Goal: Information Seeking & Learning: Learn about a topic

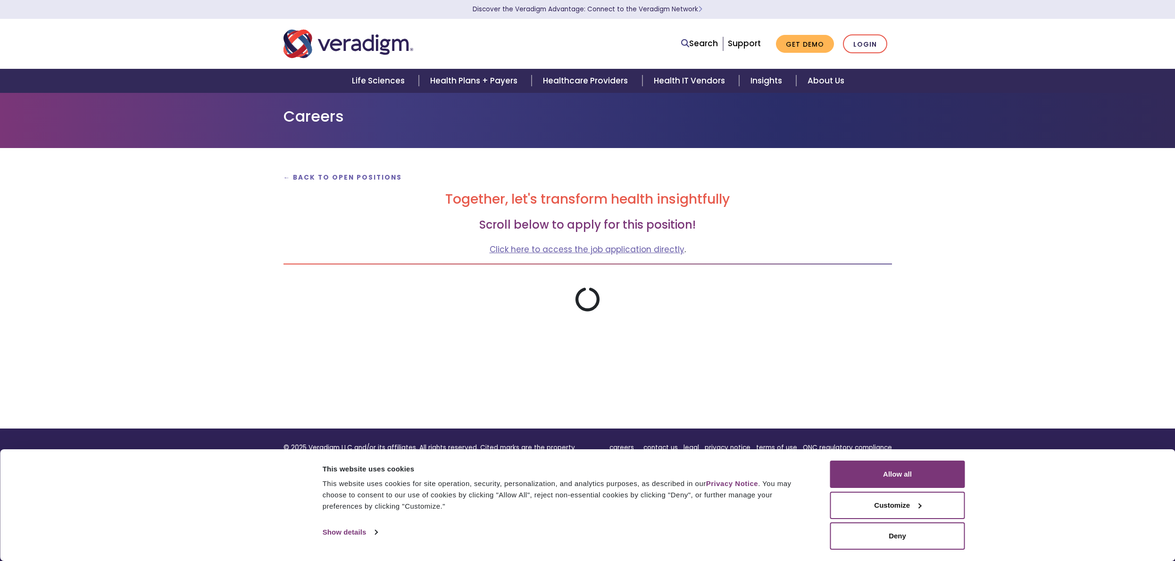
click at [346, 42] on img "Veradigm logo" at bounding box center [349, 43] width 130 height 31
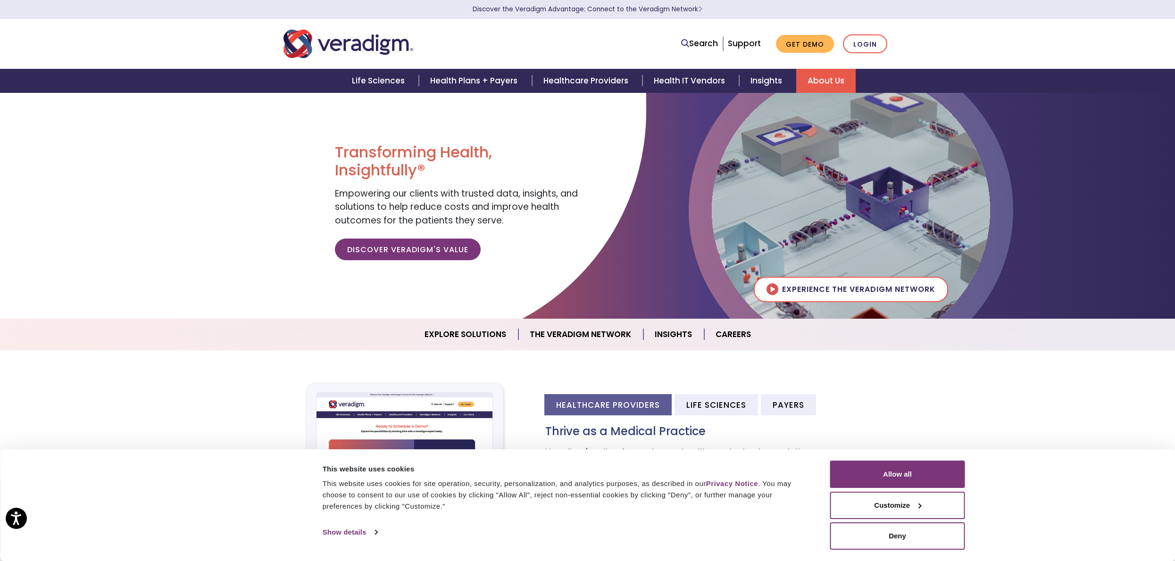
click at [833, 81] on link "About Us" at bounding box center [825, 81] width 59 height 24
